Goal: Find specific page/section: Find specific page/section

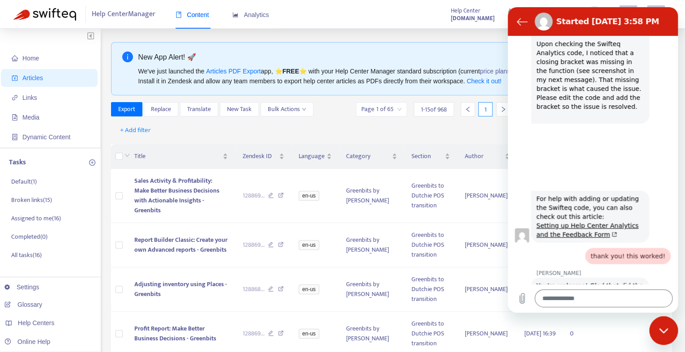
scroll to position [877, 0]
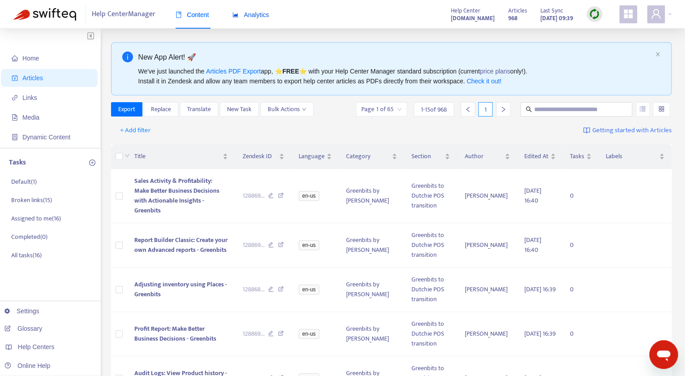
click at [259, 11] on span "Analytics" at bounding box center [251, 14] width 37 height 7
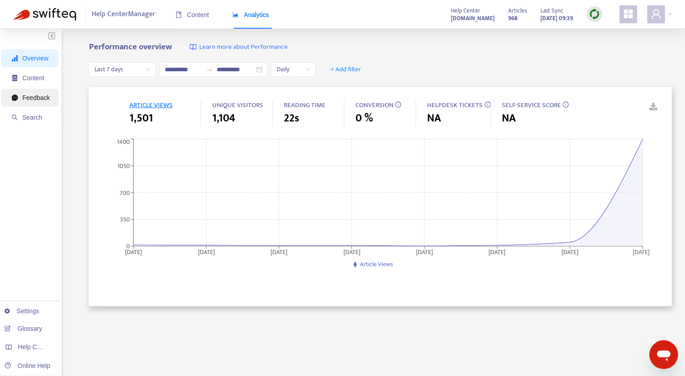
click at [31, 103] on span "Feedback" at bounding box center [31, 98] width 38 height 18
